Goal: Task Accomplishment & Management: Manage account settings

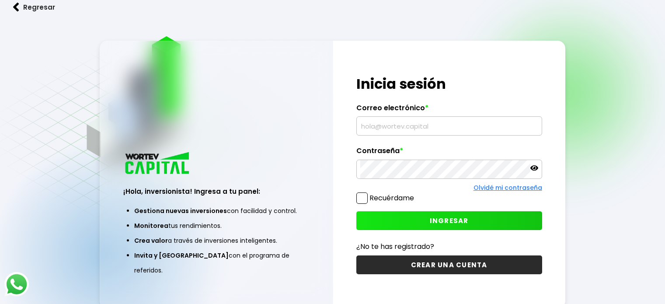
type input "Xochitl_Austria"
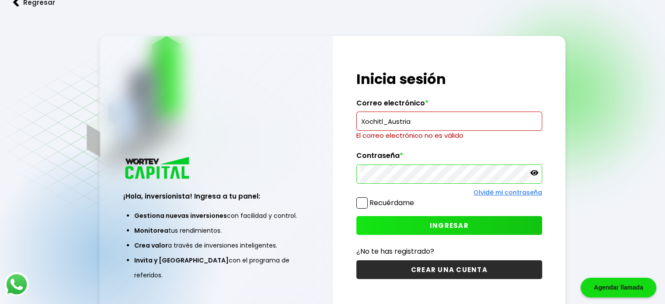
click at [482, 223] on button "INGRESAR" at bounding box center [449, 225] width 186 height 19
